Goal: Check status: Check status

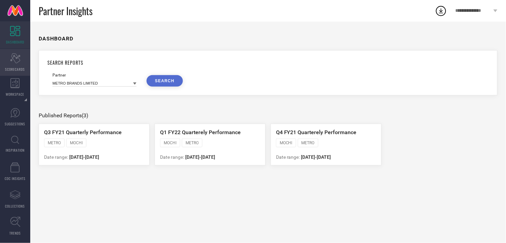
click at [12, 67] on span "SCORECARDS" at bounding box center [15, 69] width 20 height 5
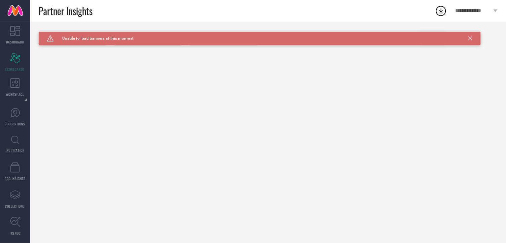
type input "All"
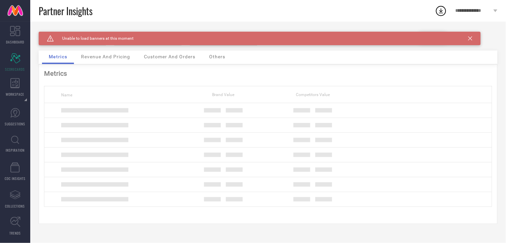
click at [470, 40] on icon at bounding box center [471, 38] width 4 height 4
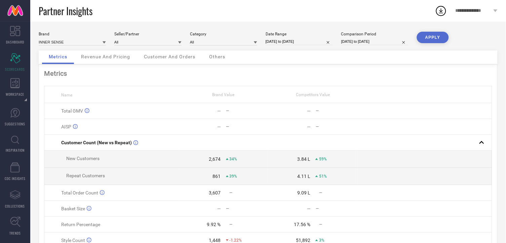
select select "8"
select select "2025"
select select "9"
select select "2025"
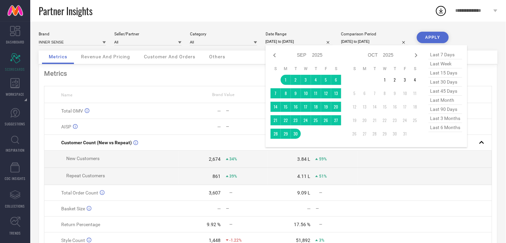
click at [289, 41] on input "[DATE] to [DATE]" at bounding box center [299, 41] width 67 height 7
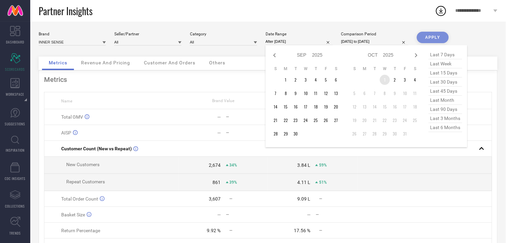
click at [382, 76] on td "1" at bounding box center [385, 80] width 10 height 10
type input "[DATE] to [DATE]"
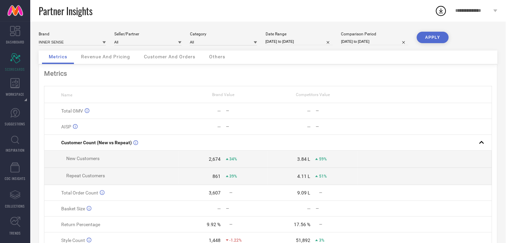
click at [440, 32] on button "APPLY" at bounding box center [433, 37] width 32 height 11
